Goal: Task Accomplishment & Management: Complete application form

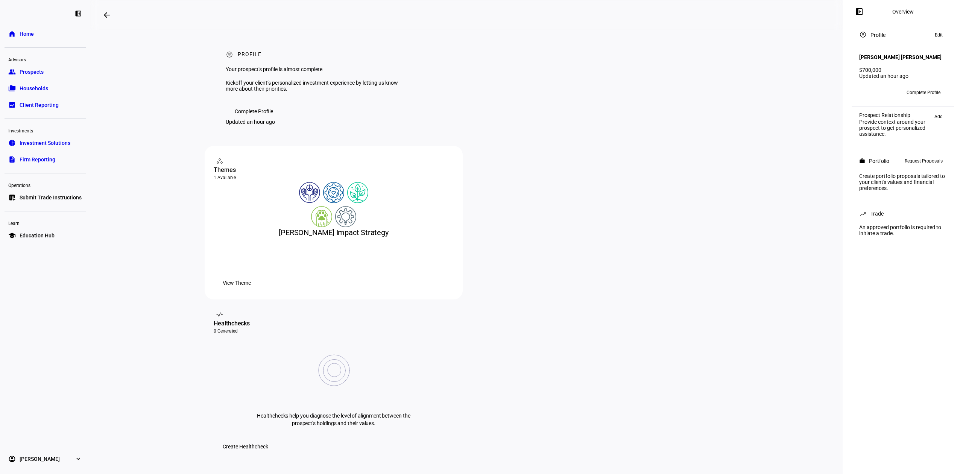
click at [921, 161] on span "Request Proposals" at bounding box center [924, 161] width 38 height 9
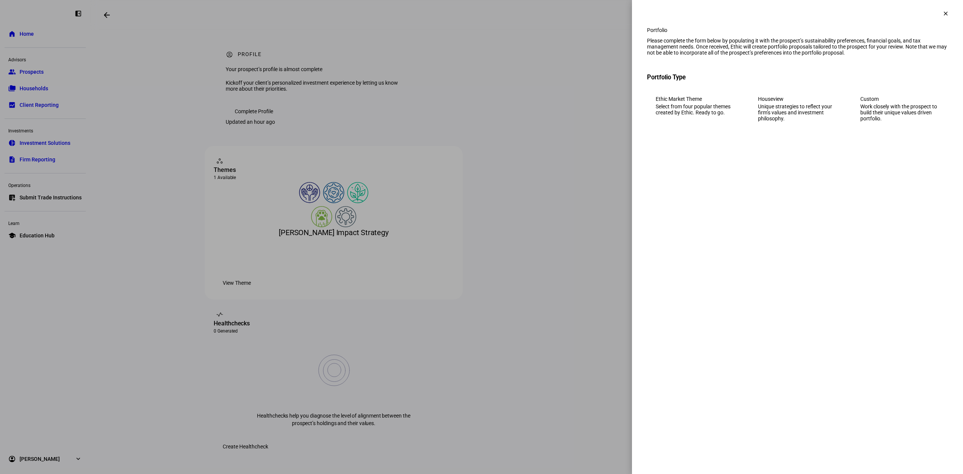
click at [872, 122] on div "Work closely with the prospect to build their unique values driven portfolio." at bounding box center [899, 112] width 79 height 18
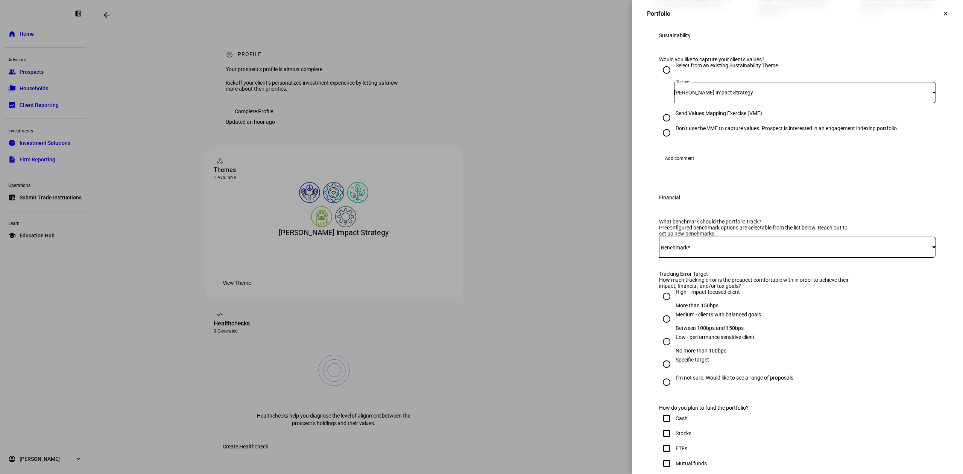
scroll to position [150, 0]
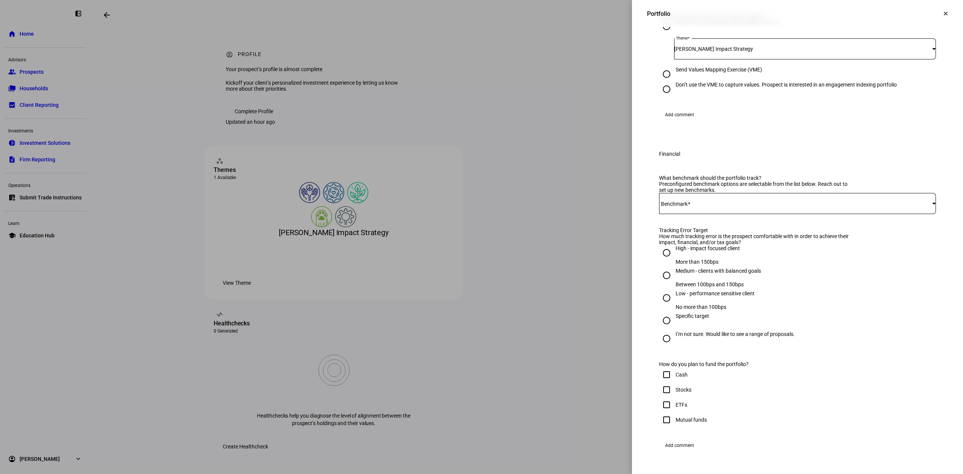
click at [776, 214] on div at bounding box center [797, 203] width 277 height 21
click at [767, 303] on mat-option "68VTI+32EFA" at bounding box center [790, 309] width 276 height 18
click at [678, 304] on div "Low - performance sensitive client" at bounding box center [715, 297] width 79 height 14
click at [674, 305] on input "Low - performance sensitive client No more than 100bps" at bounding box center [666, 297] width 15 height 15
radio input "true"
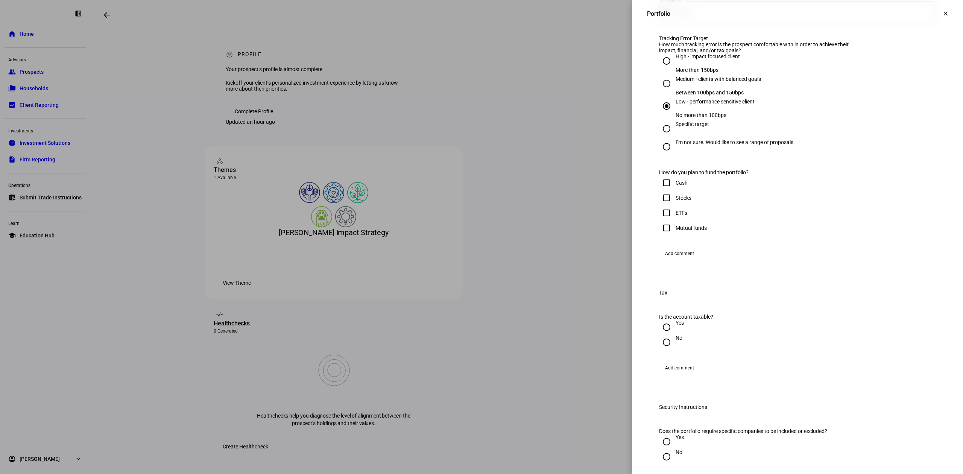
scroll to position [351, 0]
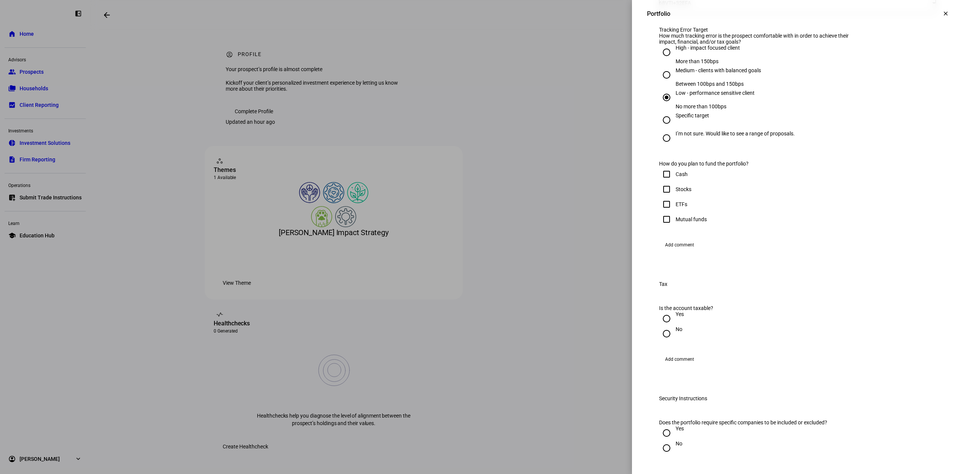
click at [682, 212] on div "ETFs" at bounding box center [797, 204] width 277 height 15
click at [676, 207] on div "ETFs" at bounding box center [682, 204] width 12 height 6
click at [670, 212] on input "ETFs" at bounding box center [666, 204] width 15 height 15
checkbox input "true"
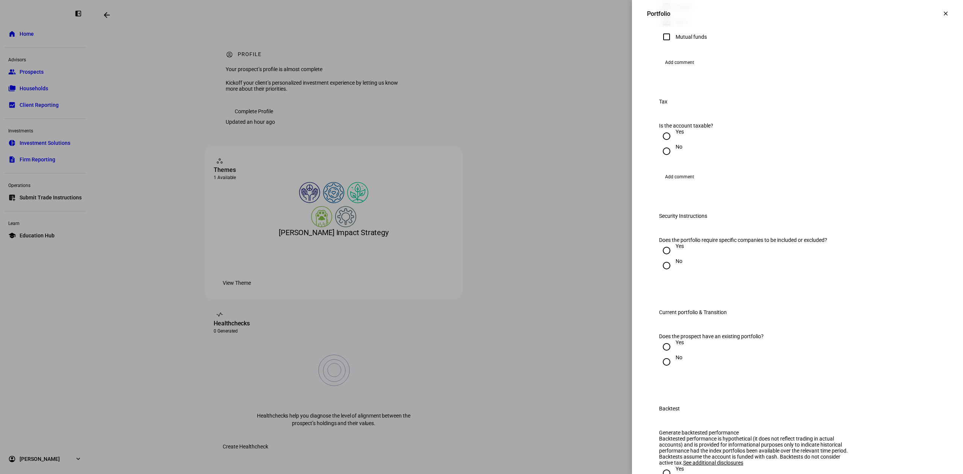
scroll to position [602, 0]
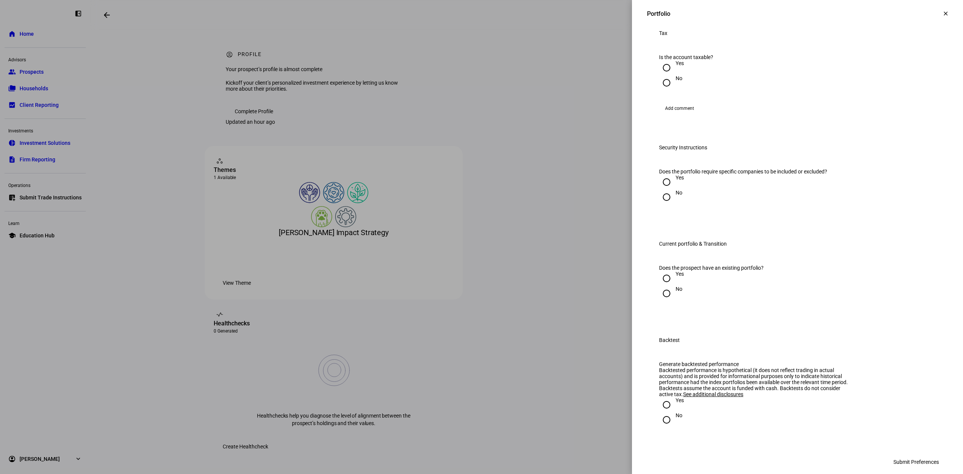
click at [662, 90] on input "No" at bounding box center [666, 82] width 15 height 15
radio input "true"
click at [659, 205] on input "No" at bounding box center [666, 197] width 15 height 15
radio input "true"
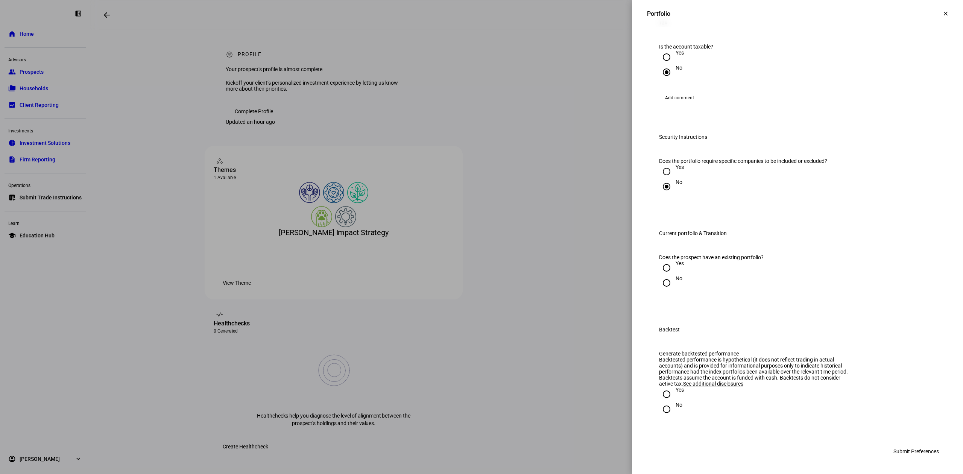
scroll to position [755, 0]
click at [663, 260] on input "Yes" at bounding box center [666, 267] width 15 height 15
radio input "true"
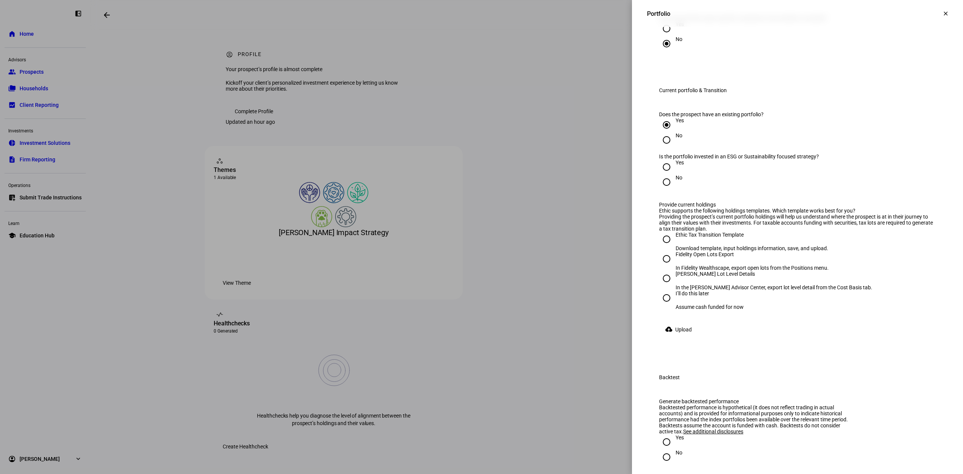
click at [661, 190] on input "No" at bounding box center [666, 182] width 15 height 15
radio input "true"
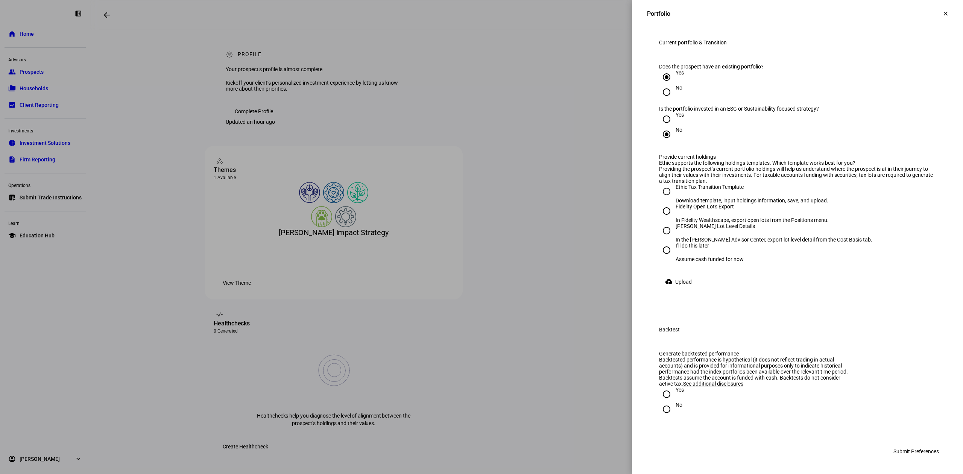
scroll to position [956, 0]
click at [659, 257] on input "I’ll do this later Assume cash funded for now" at bounding box center [666, 250] width 15 height 15
radio input "true"
click at [676, 408] on div "No" at bounding box center [679, 405] width 7 height 6
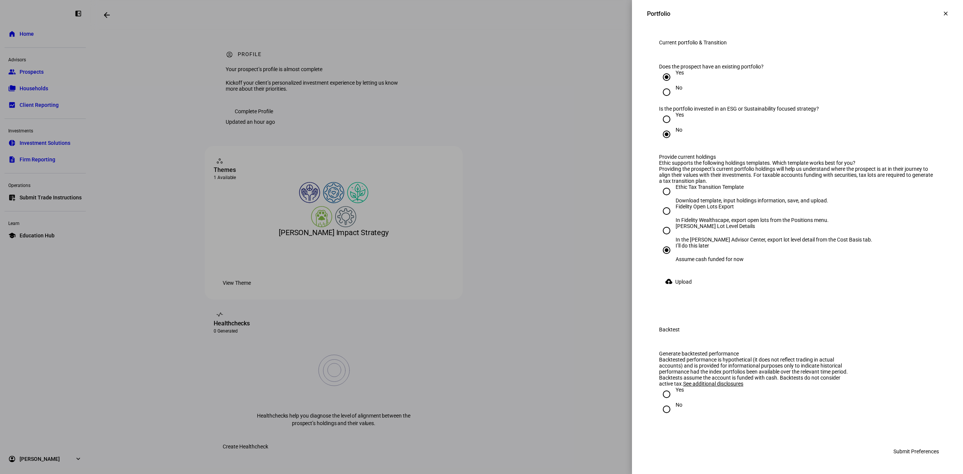
click at [671, 409] on input "No" at bounding box center [666, 409] width 15 height 15
radio input "true"
click at [922, 449] on span "Submit Preferences" at bounding box center [917, 451] width 46 height 15
